Goal: Transaction & Acquisition: Purchase product/service

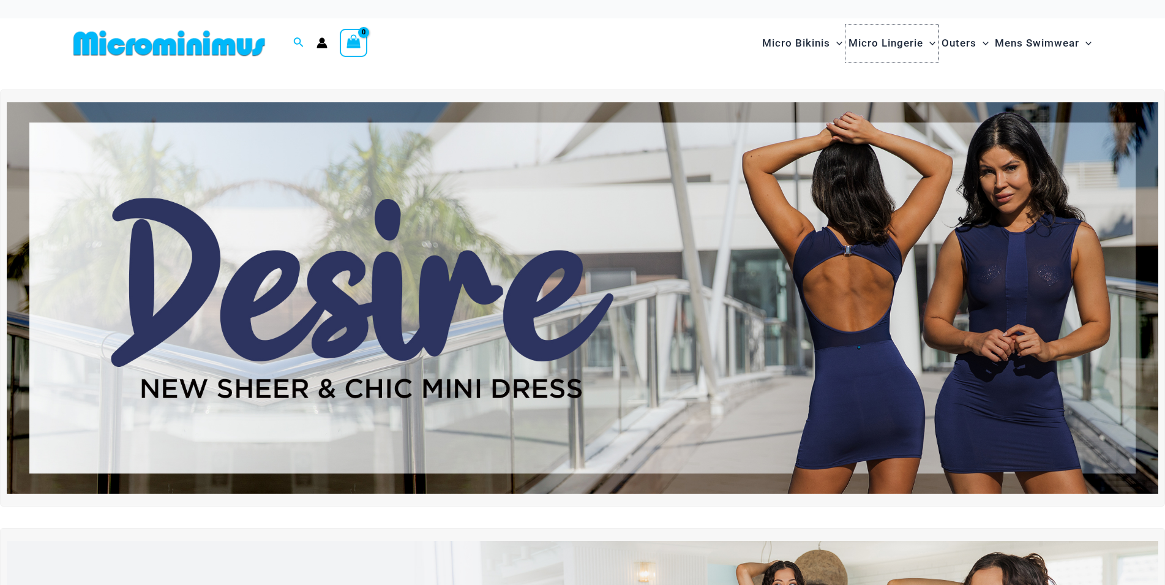
click at [883, 46] on span "Micro Lingerie" at bounding box center [885, 43] width 75 height 31
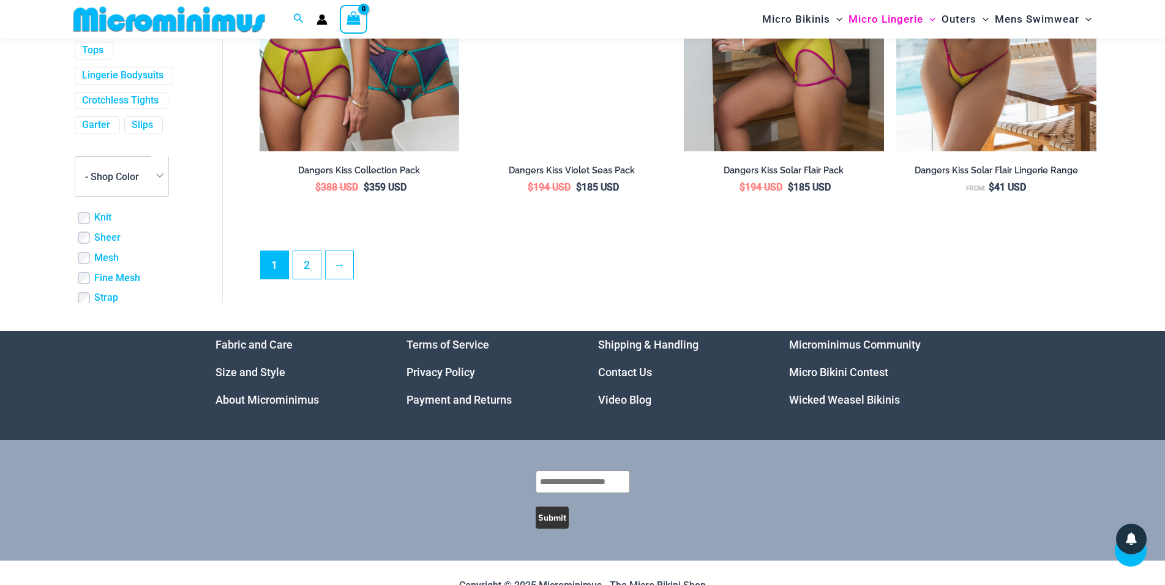
scroll to position [3298, 0]
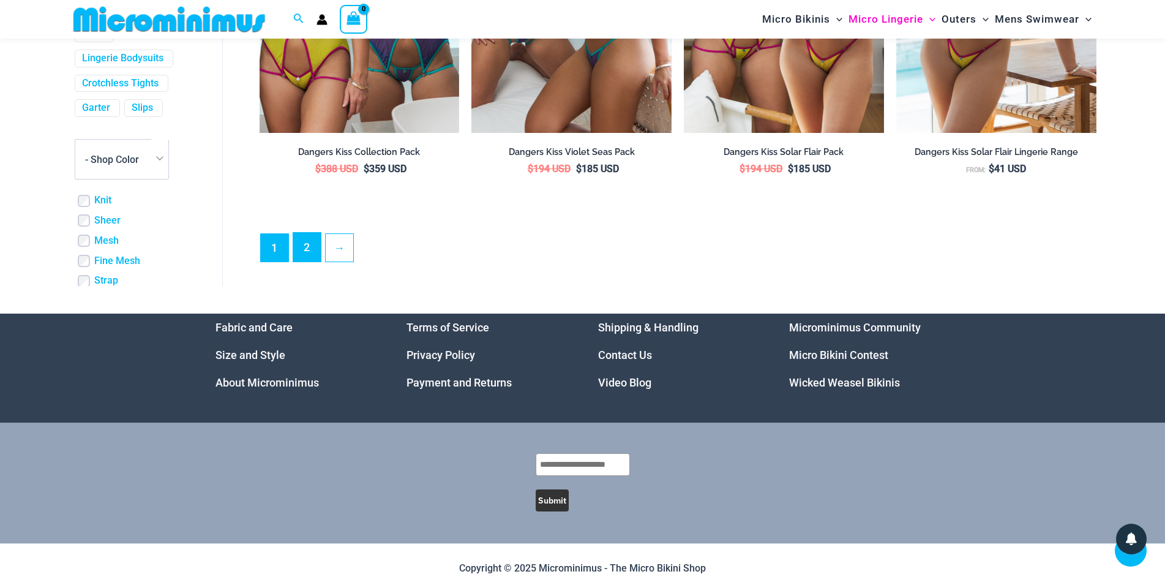
click at [303, 254] on link "2" at bounding box center [307, 247] width 28 height 29
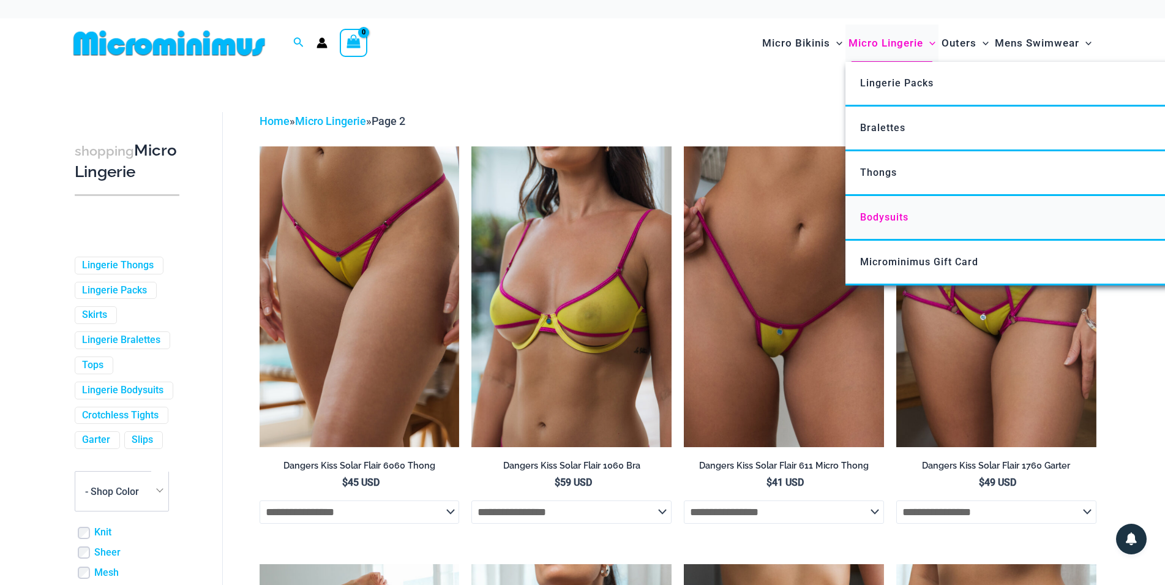
click at [880, 217] on span "Bodysuits" at bounding box center [884, 217] width 48 height 12
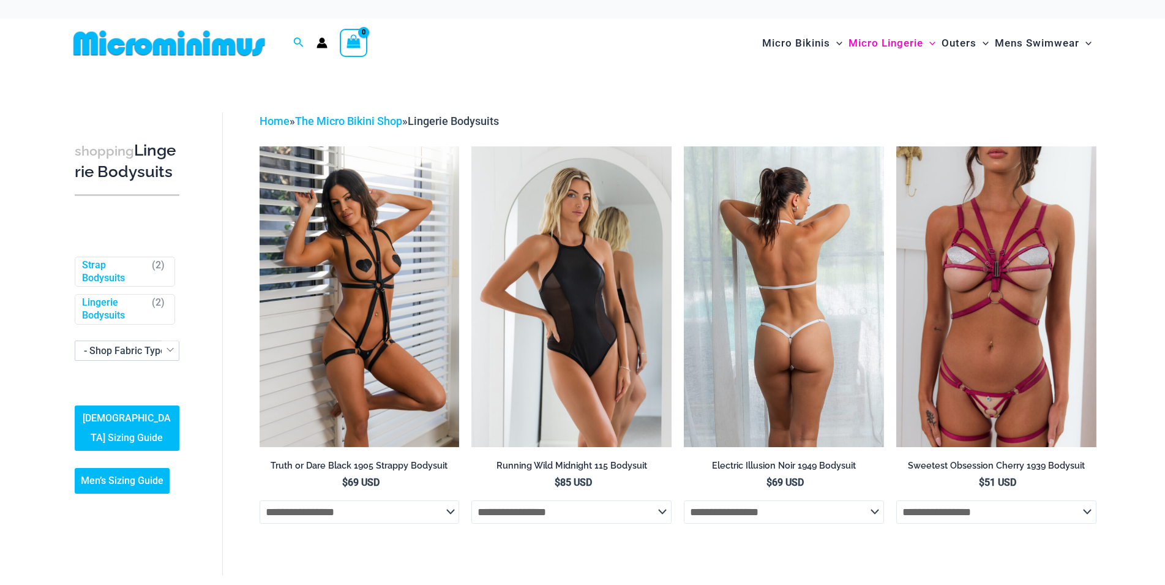
click at [780, 334] on img at bounding box center [784, 296] width 200 height 300
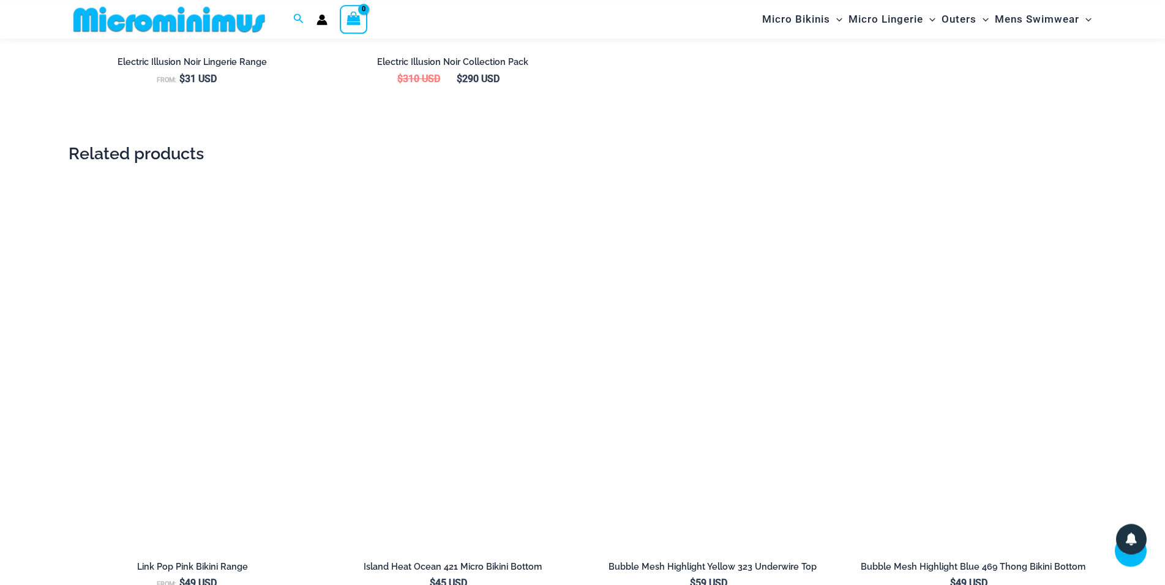
scroll to position [1862, 0]
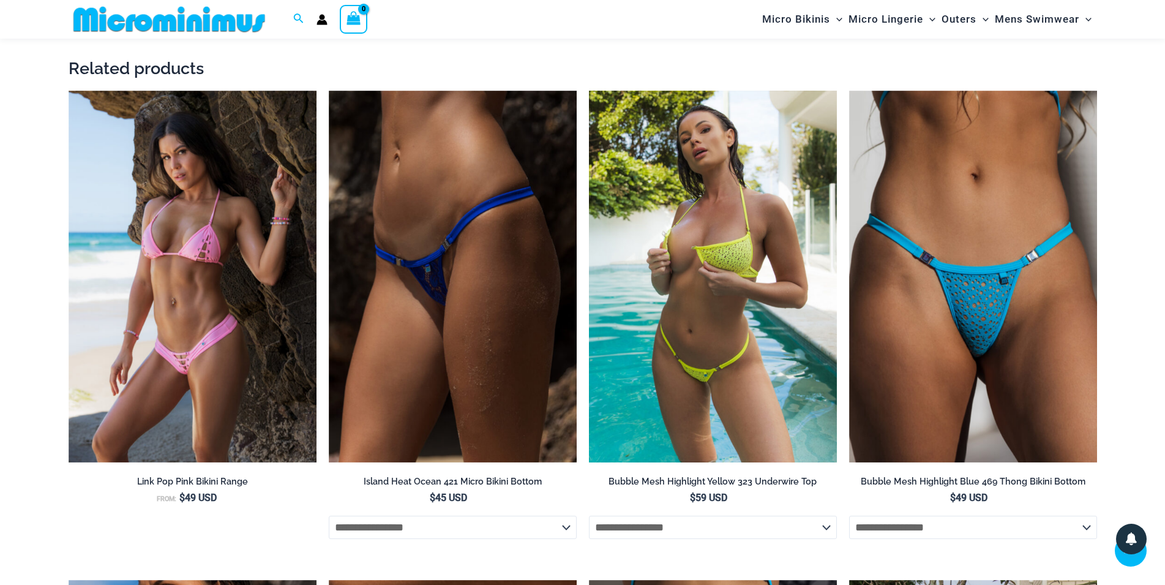
click at [720, 441] on img at bounding box center [713, 277] width 248 height 372
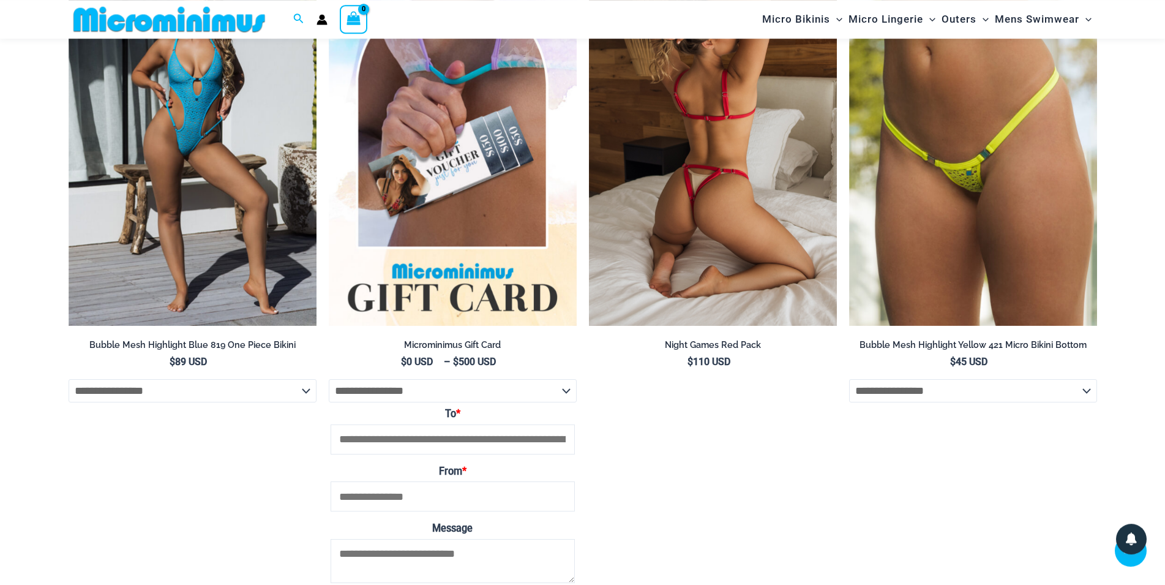
scroll to position [3923, 0]
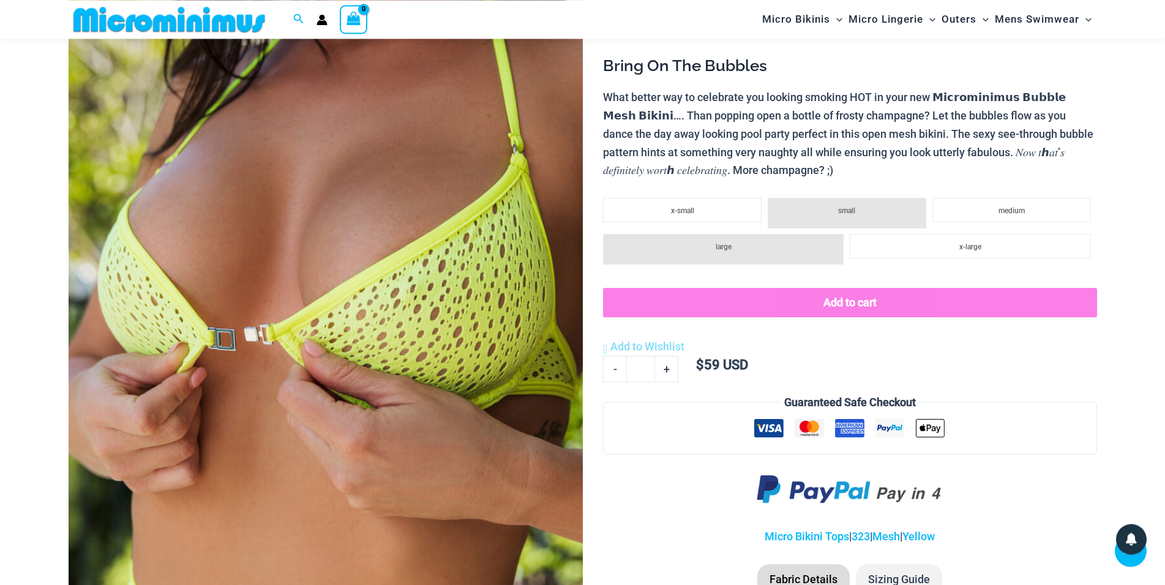
scroll to position [176, 0]
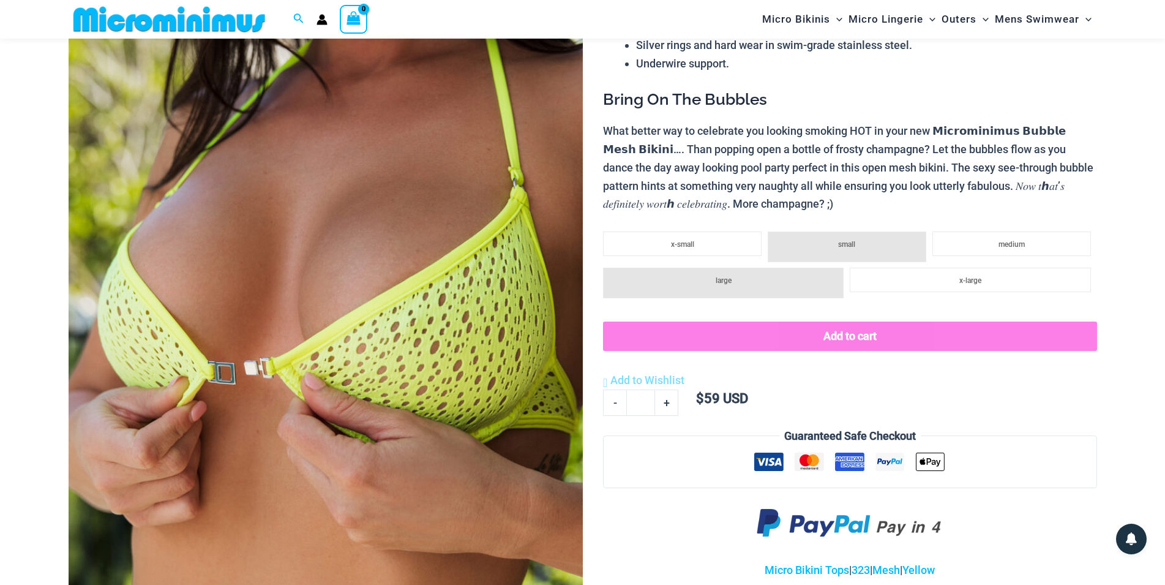
click at [840, 252] on li "small" at bounding box center [847, 246] width 159 height 31
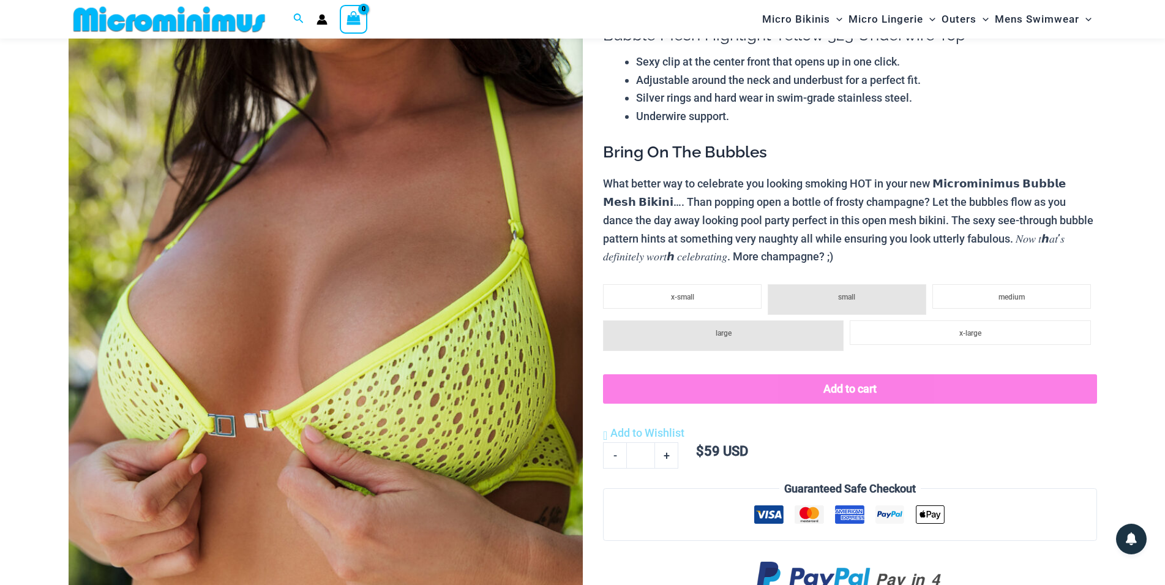
scroll to position [114, 0]
